Goal: Communication & Community: Answer question/provide support

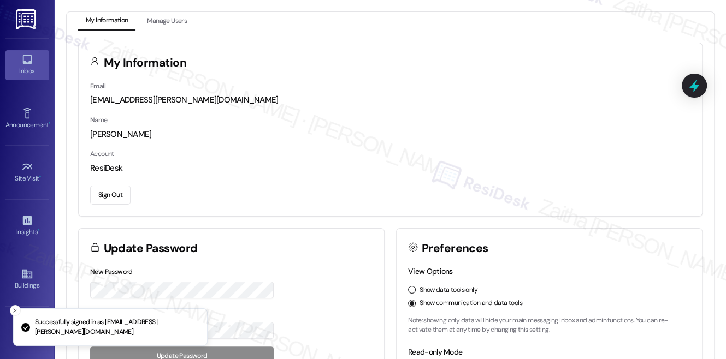
click at [27, 60] on icon at bounding box center [27, 60] width 12 height 12
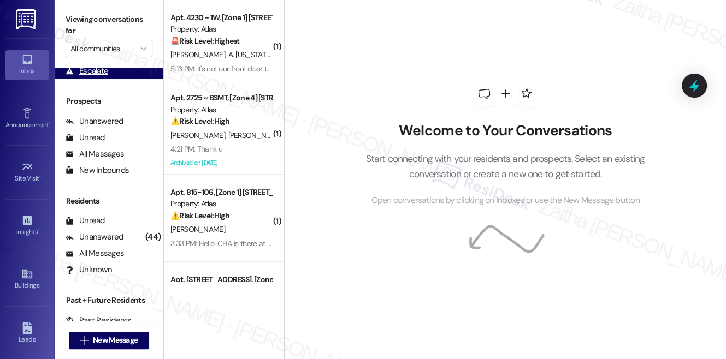
scroll to position [132, 0]
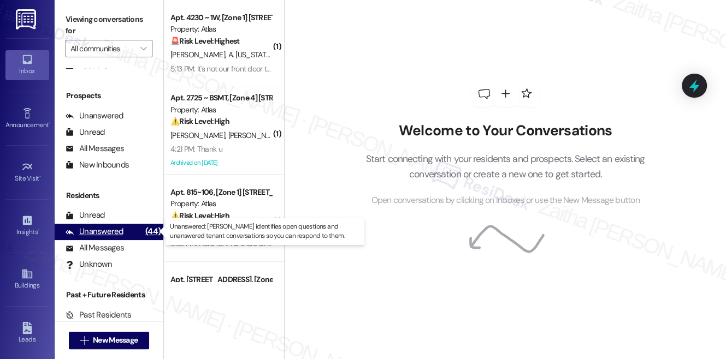
click at [109, 226] on div "Unanswered" at bounding box center [95, 231] width 58 height 11
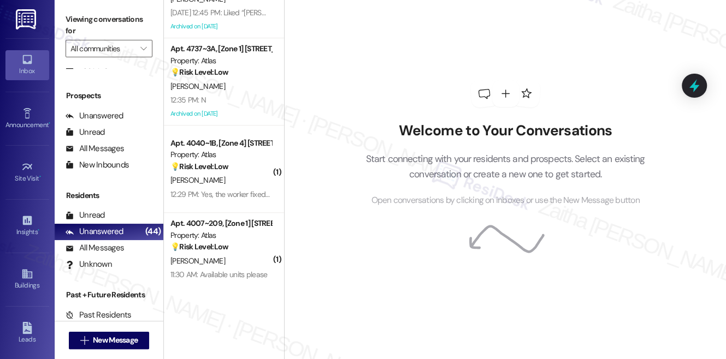
scroll to position [0, 0]
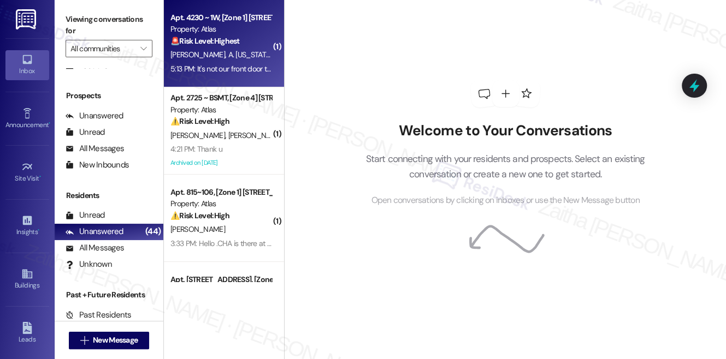
click at [239, 58] on span "A. [US_STATE]" at bounding box center [250, 55] width 44 height 10
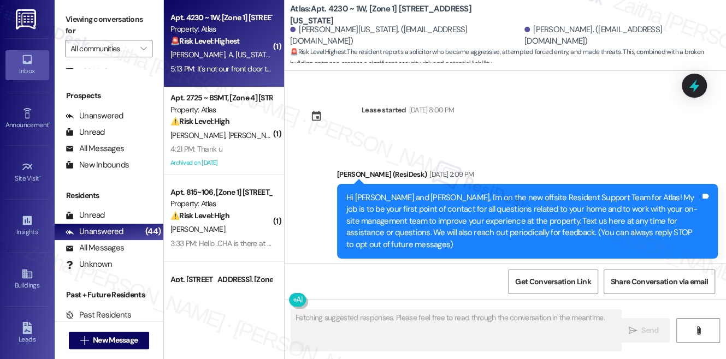
scroll to position [8306, 0]
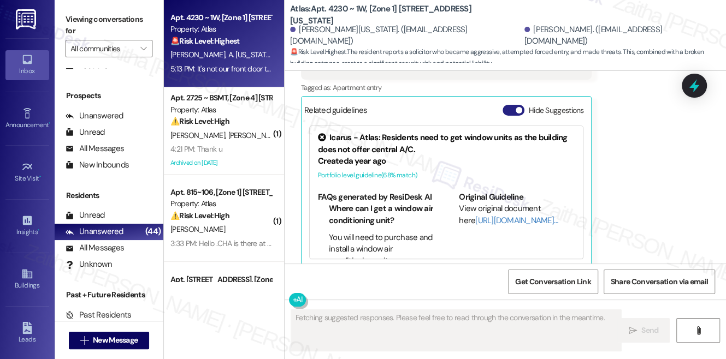
click at [510, 105] on button "Hide Suggestions" at bounding box center [514, 110] width 22 height 11
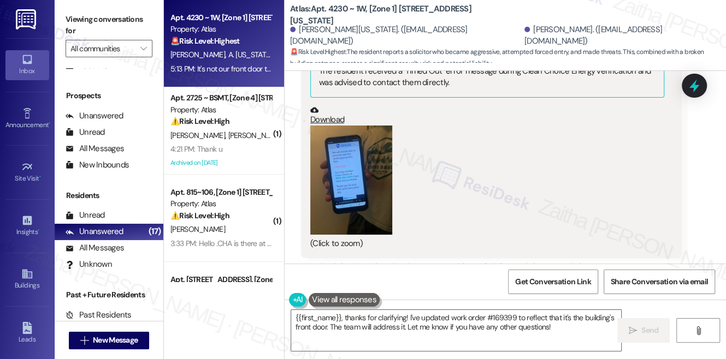
scroll to position [7517, 0]
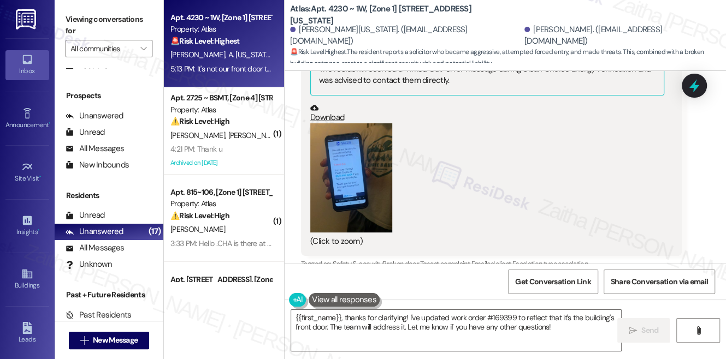
click at [342, 149] on button "Zoom image" at bounding box center [351, 177] width 82 height 109
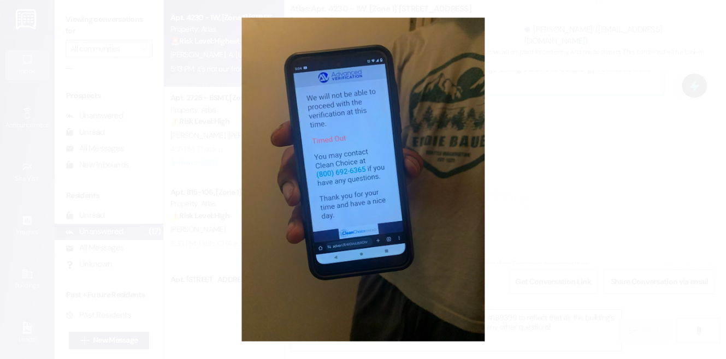
click at [532, 197] on button "Unzoom image" at bounding box center [363, 179] width 726 height 359
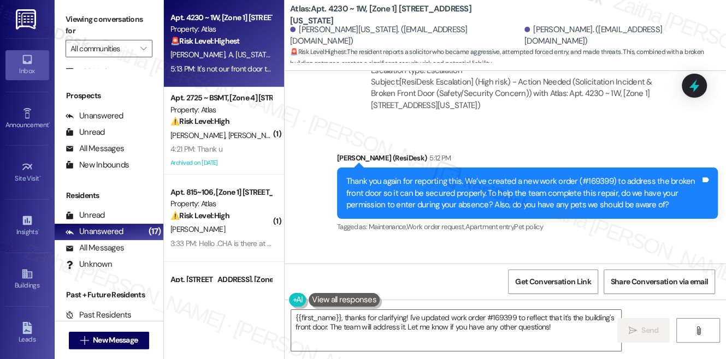
scroll to position [8162, 0]
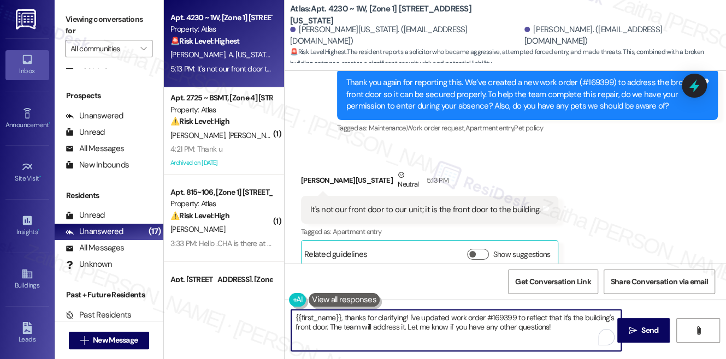
drag, startPoint x: 346, startPoint y: 317, endPoint x: 278, endPoint y: 309, distance: 68.8
click at [278, 309] on div "Apt. 4230 ~ 1W, [Zone 1] [STREET_ADDRESS][US_STATE] Property: Atlas 🚨 Risk Leve…" at bounding box center [445, 179] width 562 height 359
click at [310, 169] on div "[PERSON_NAME][US_STATE] Neutral 5:13 PM" at bounding box center [429, 182] width 257 height 27
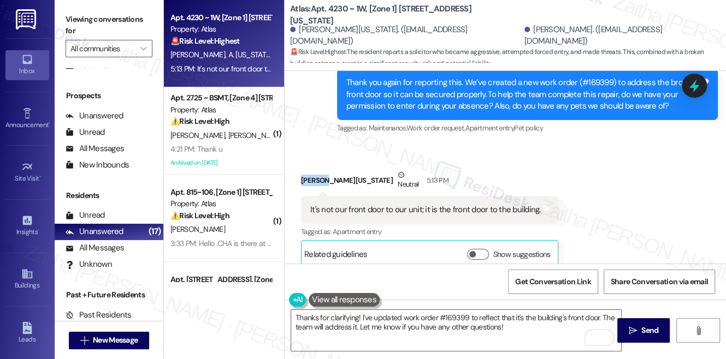
click at [310, 169] on div "[PERSON_NAME][US_STATE] Neutral 5:13 PM" at bounding box center [429, 182] width 257 height 27
copy div "[PERSON_NAME]"
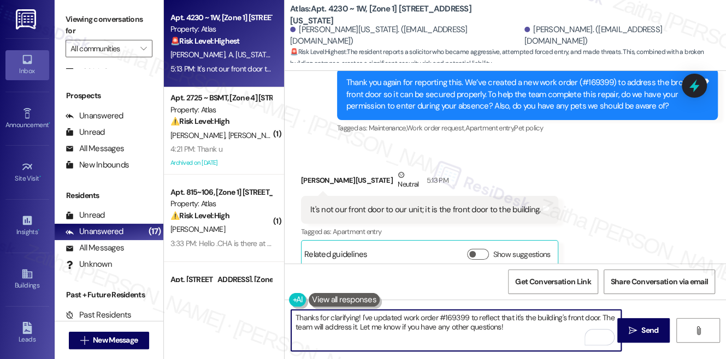
click at [357, 318] on textarea "Thanks for clarifying! I've updated work order #169399 to reflect that it's the…" at bounding box center [456, 330] width 330 height 41
paste textarea "[PERSON_NAME]"
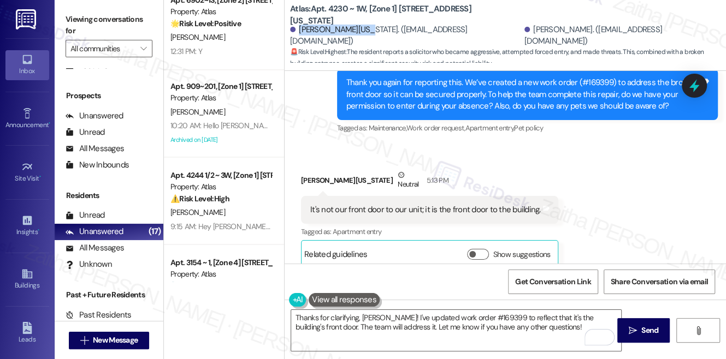
drag, startPoint x: 299, startPoint y: 38, endPoint x: 362, endPoint y: 29, distance: 63.4
click at [362, 29] on div "[PERSON_NAME][US_STATE]. ([EMAIL_ADDRESS][DOMAIN_NAME])" at bounding box center [406, 35] width 232 height 23
copy div "[PERSON_NAME][US_STATE]"
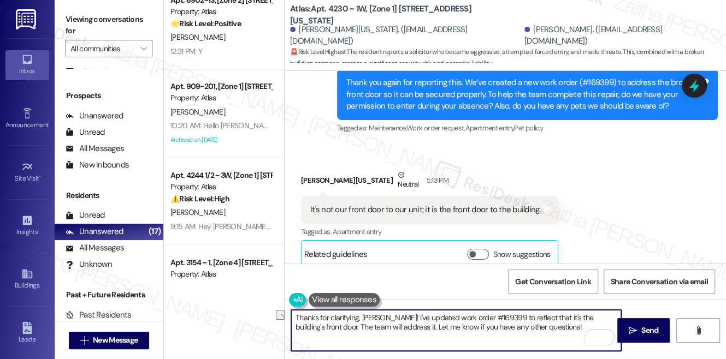
drag, startPoint x: 313, startPoint y: 326, endPoint x: 388, endPoint y: 332, distance: 75.1
click at [388, 332] on textarea "Thanks for clarifying, [PERSON_NAME]! I've updated work order #169399 to reflec…" at bounding box center [456, 330] width 330 height 41
type textarea "Thanks for clarifying, [PERSON_NAME]! I've updated work order #169399 to reflec…"
click at [637, 329] on span " Send" at bounding box center [644, 330] width 34 height 11
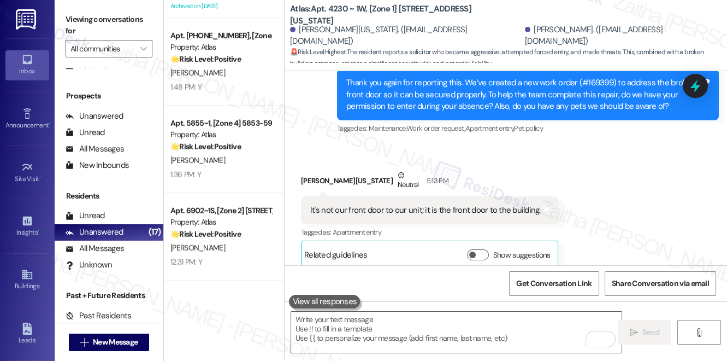
scroll to position [8150, 0]
